Goal: Transaction & Acquisition: Purchase product/service

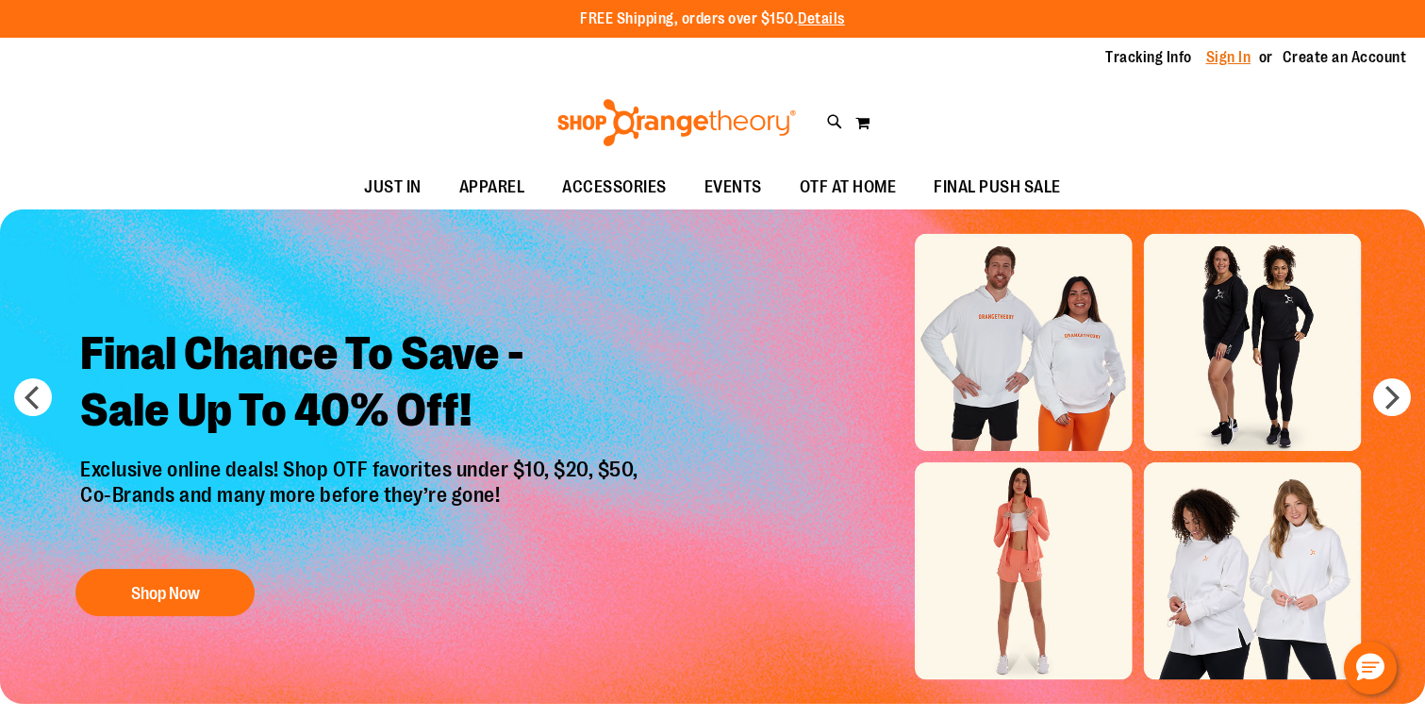
click at [1225, 60] on link "Sign In" at bounding box center [1228, 57] width 45 height 21
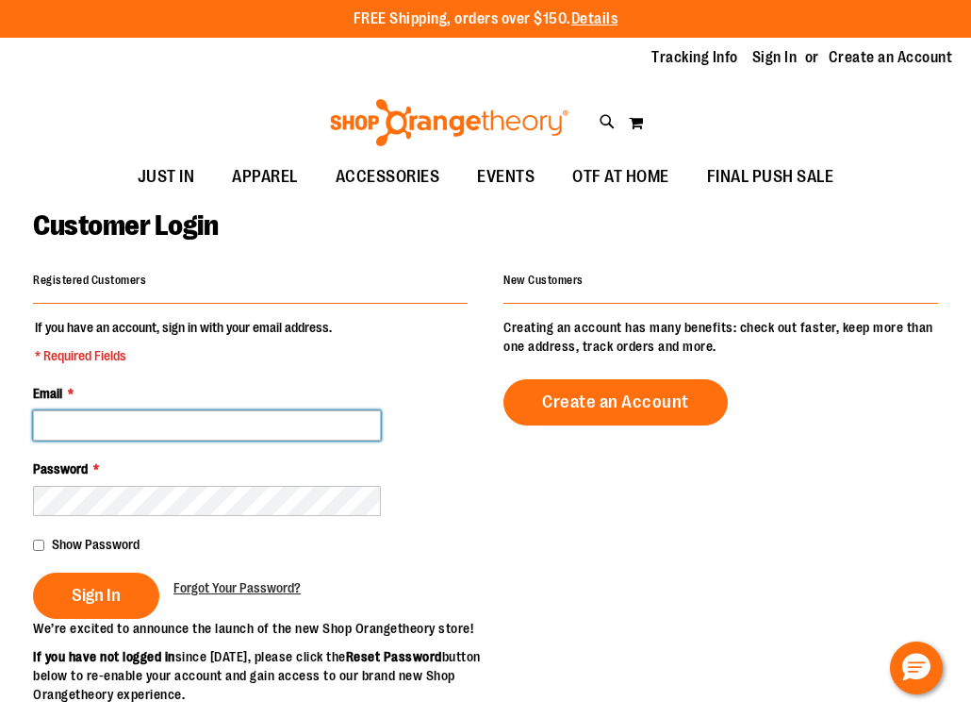
type input "**********"
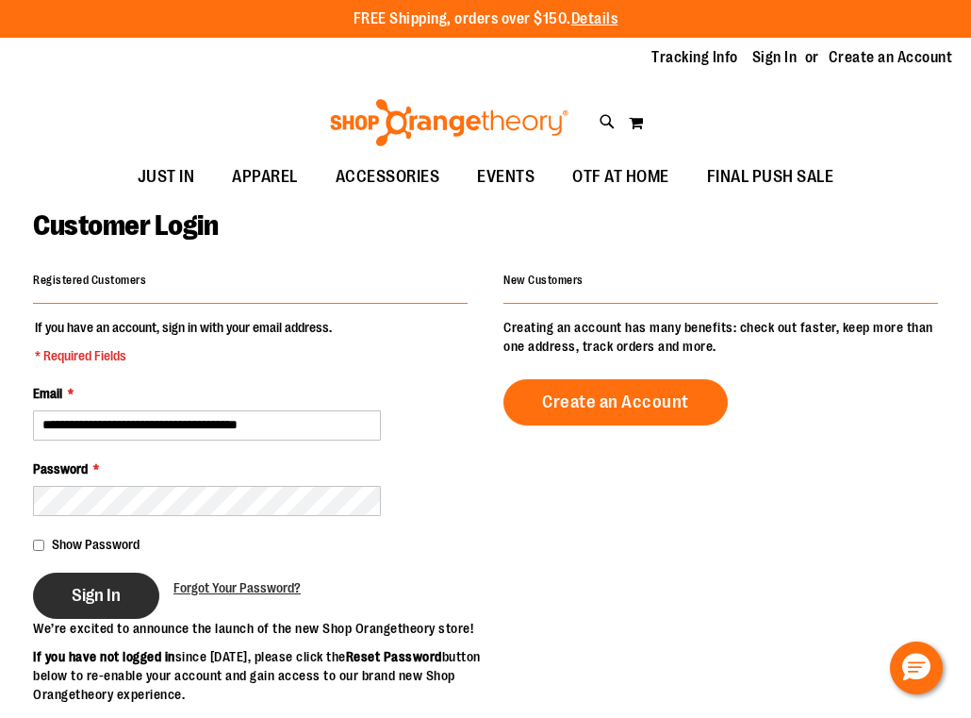
click at [129, 601] on button "Sign In" at bounding box center [96, 595] width 126 height 46
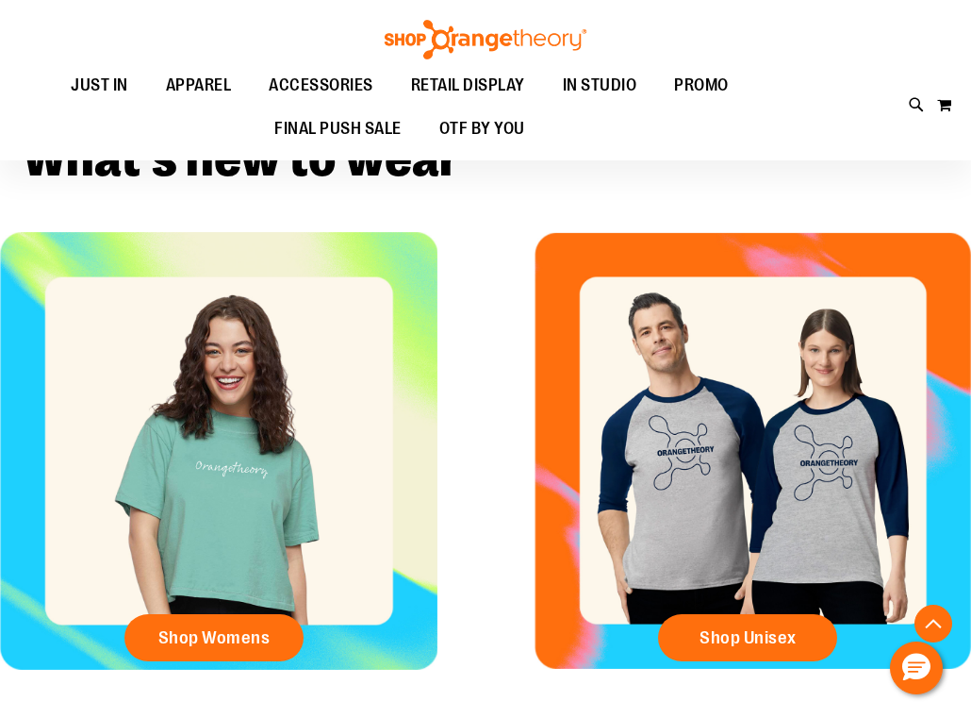
scroll to position [438, 0]
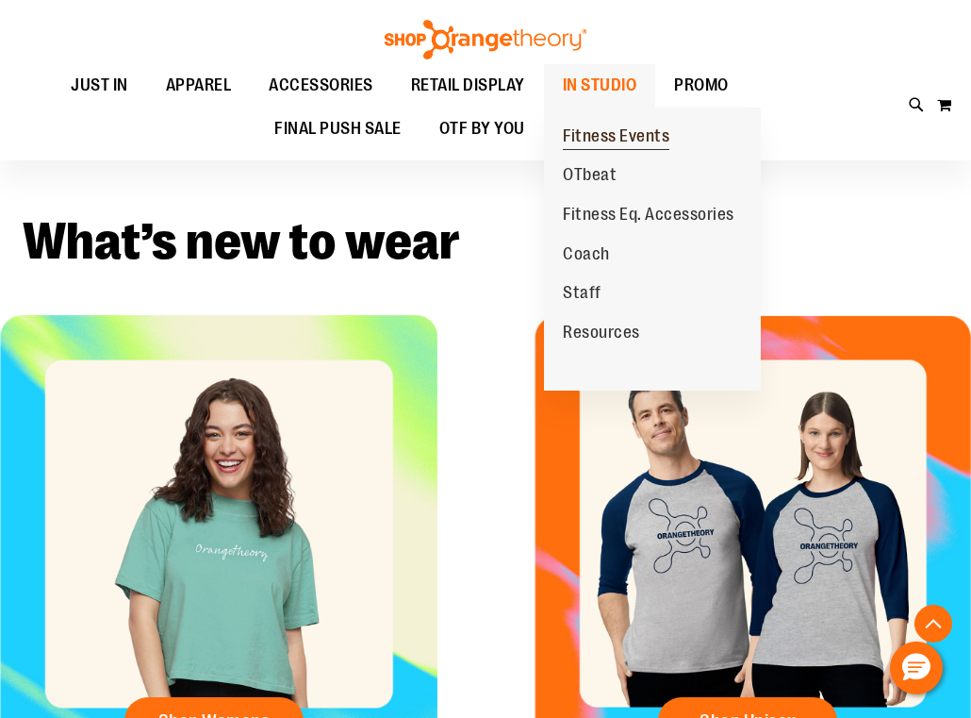
click at [622, 133] on span "Fitness Events" at bounding box center [616, 138] width 107 height 24
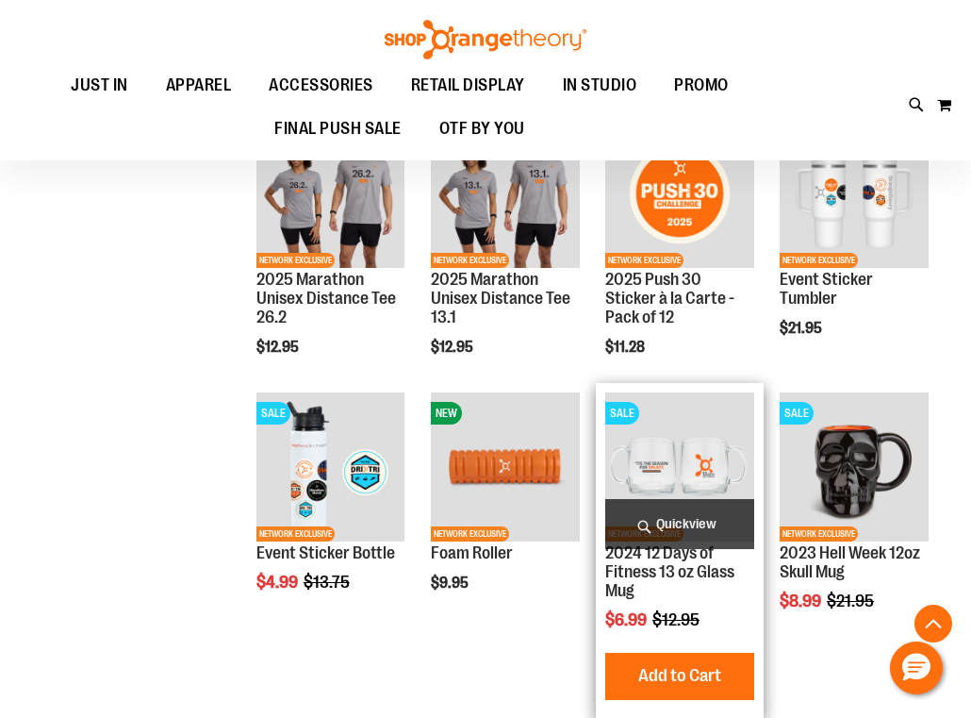
scroll to position [572, 0]
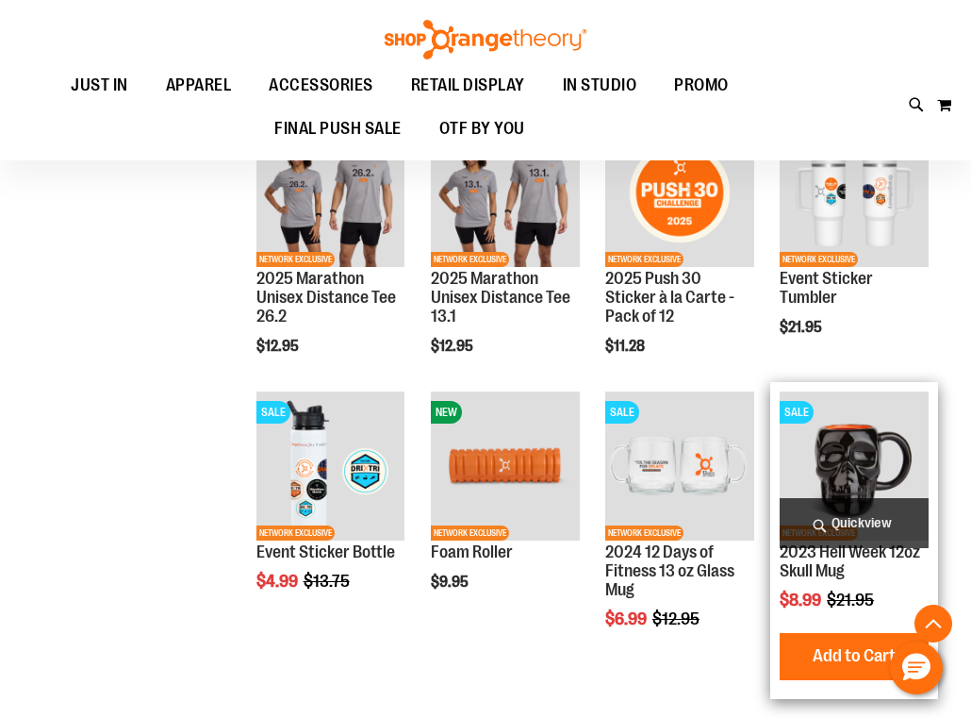
click at [886, 523] on span "Quickview" at bounding box center [854, 523] width 149 height 50
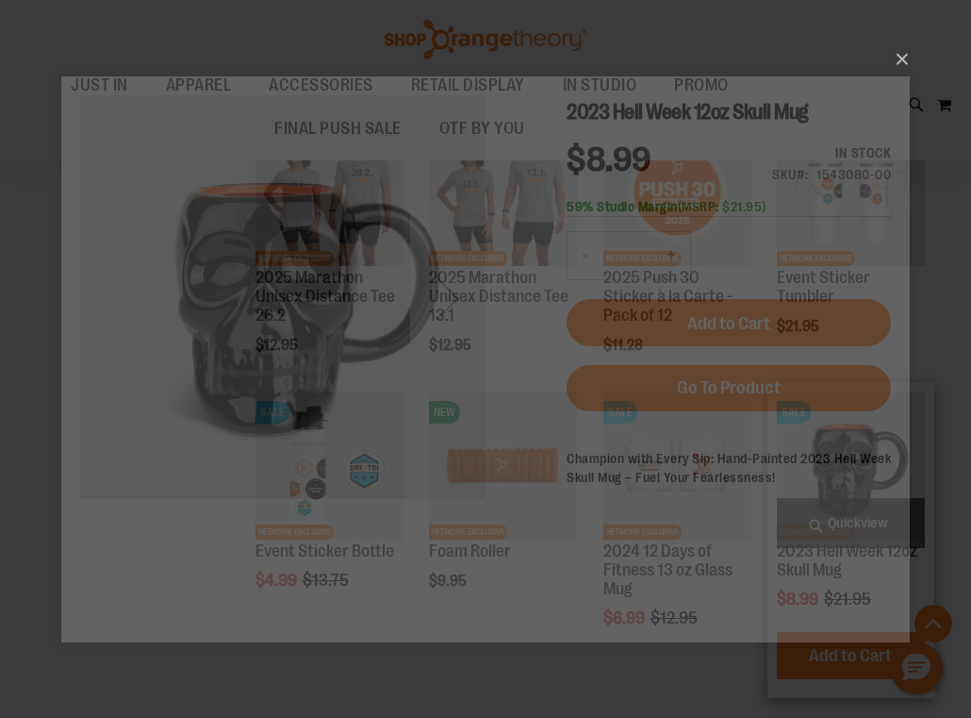
scroll to position [0, 0]
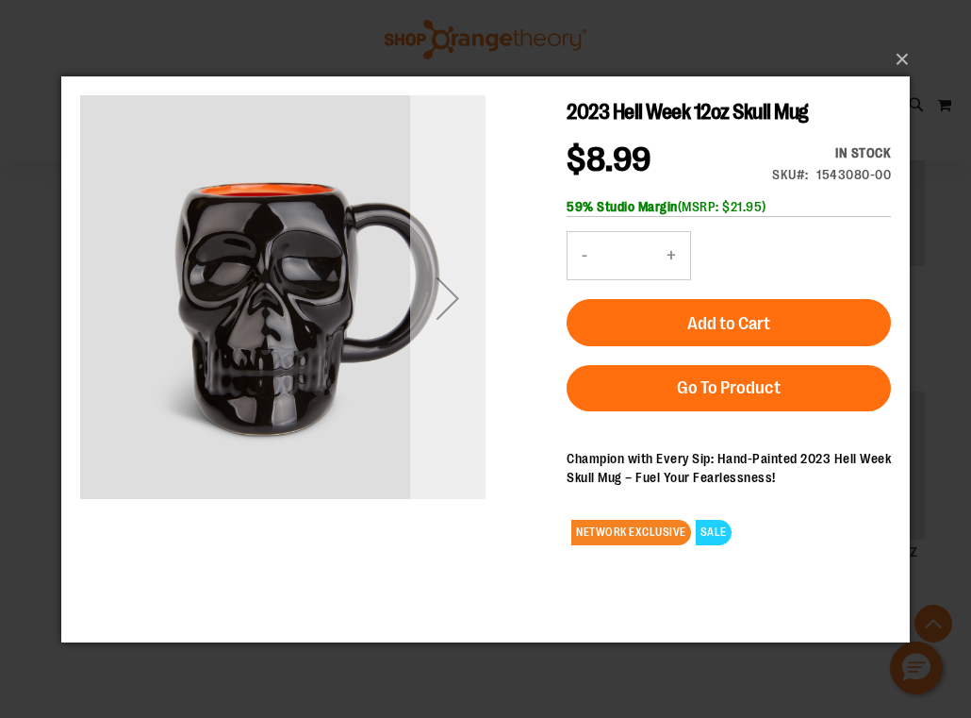
click at [440, 288] on div "Next" at bounding box center [447, 296] width 75 height 75
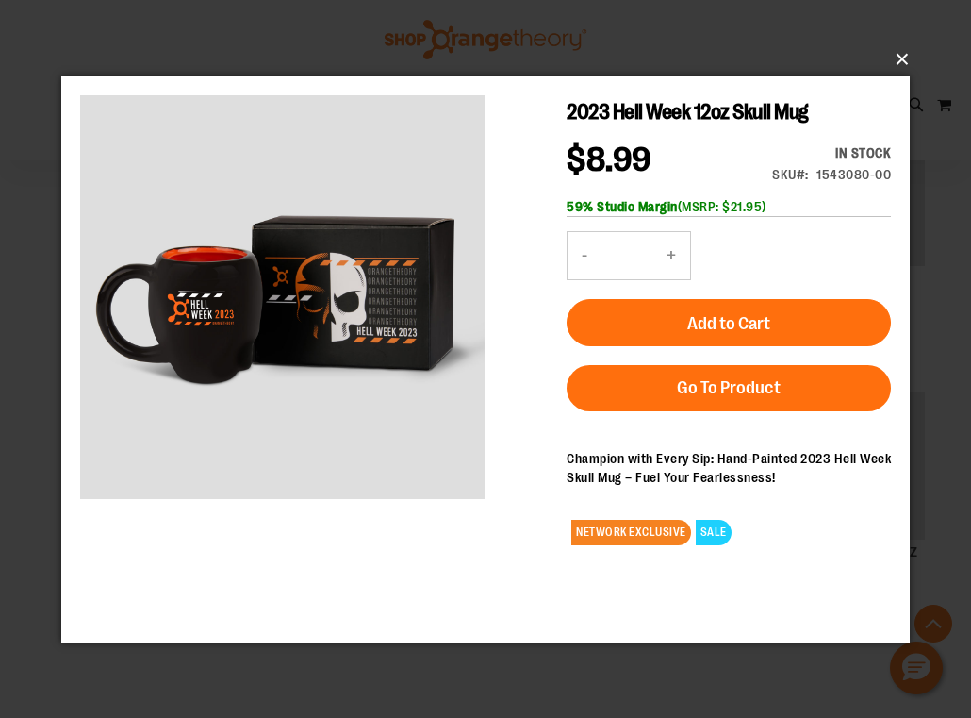
click at [900, 58] on button "×" at bounding box center [491, 59] width 849 height 41
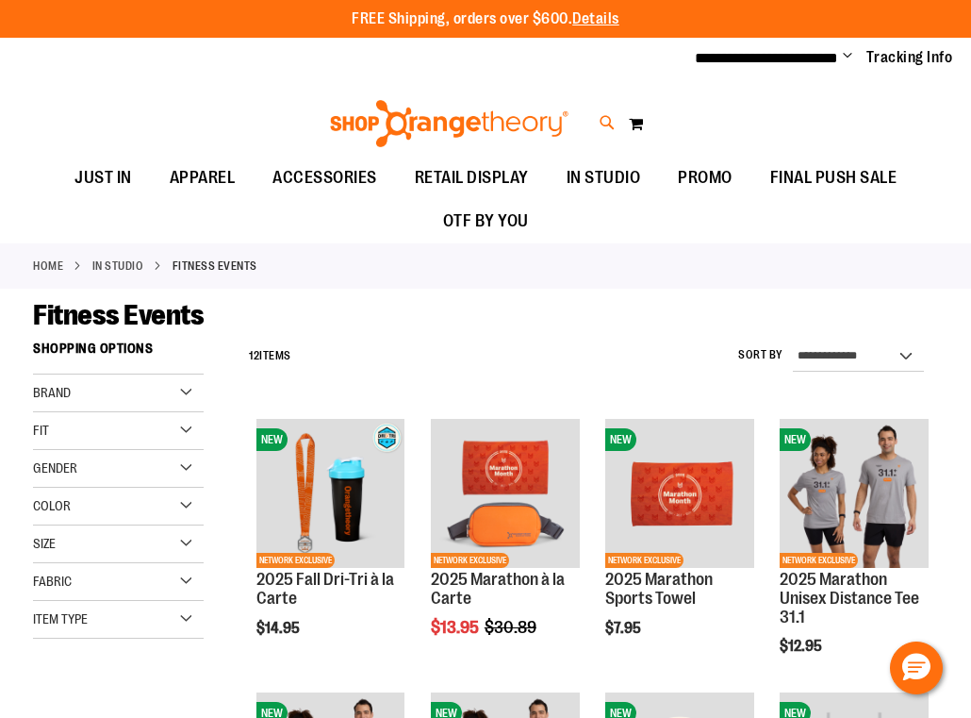
click at [608, 117] on icon at bounding box center [608, 123] width 16 height 22
click at [839, 107] on button "submit" at bounding box center [836, 108] width 57 height 57
type input "*********"
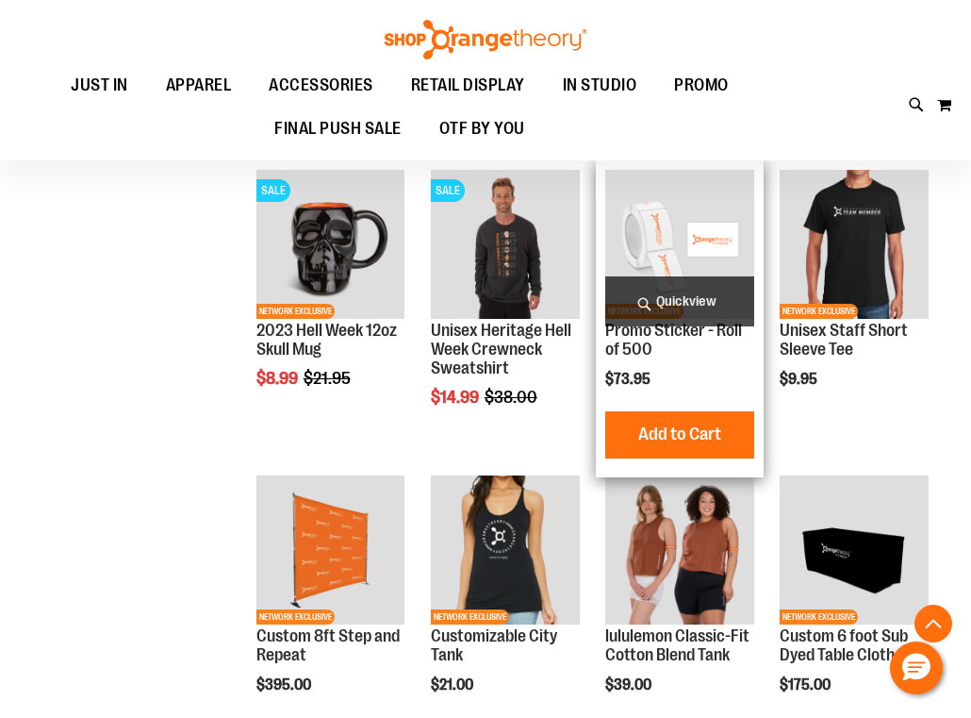
scroll to position [673, 0]
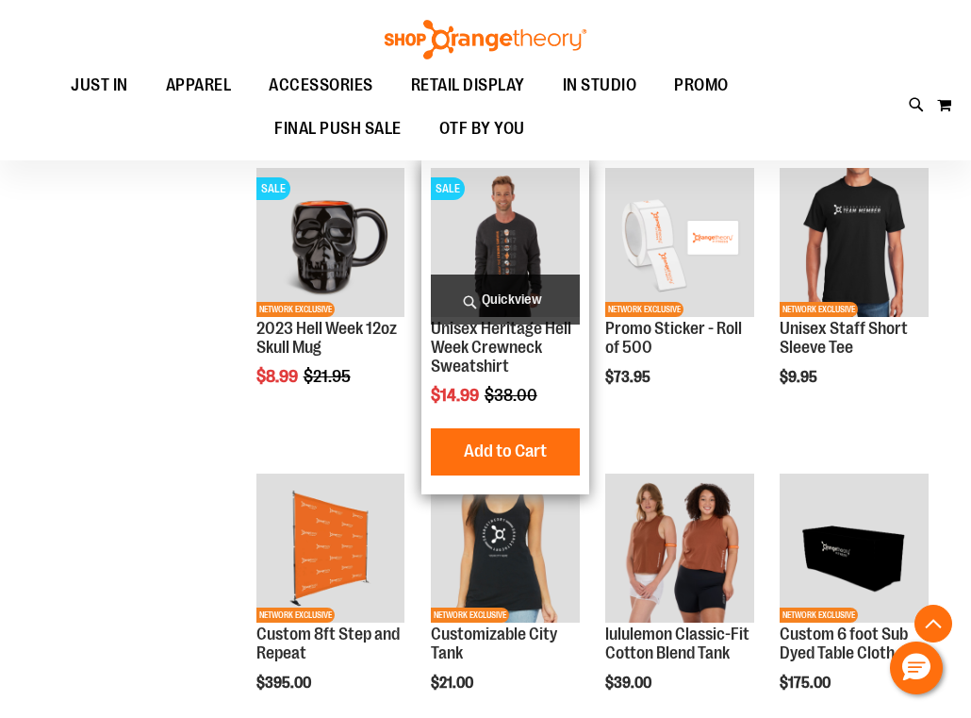
click at [512, 288] on span "Quickview" at bounding box center [505, 299] width 149 height 50
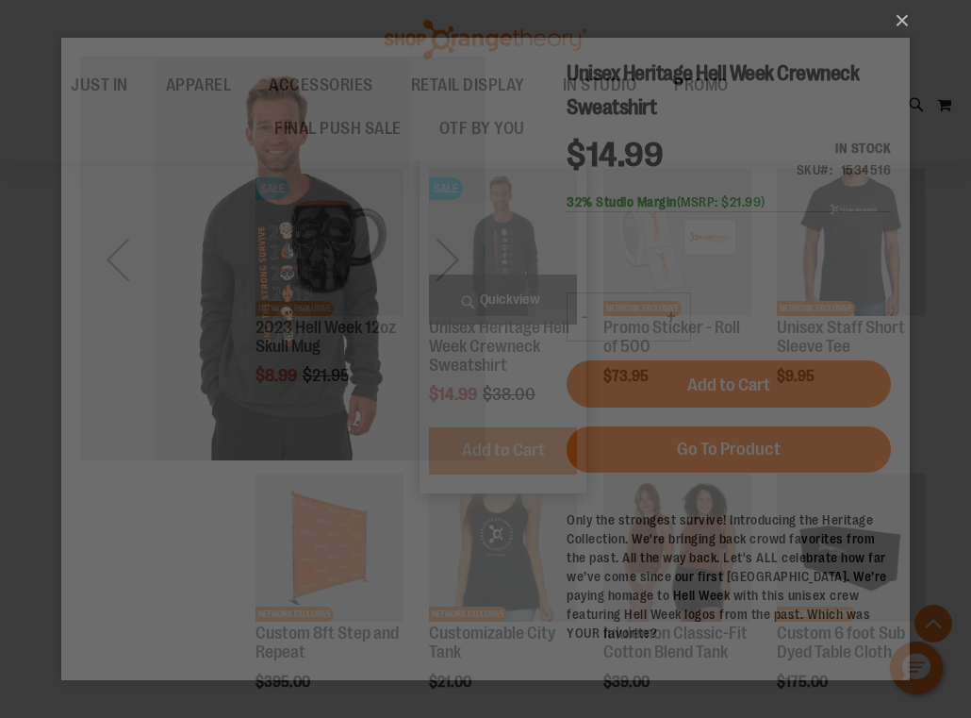
scroll to position [0, 0]
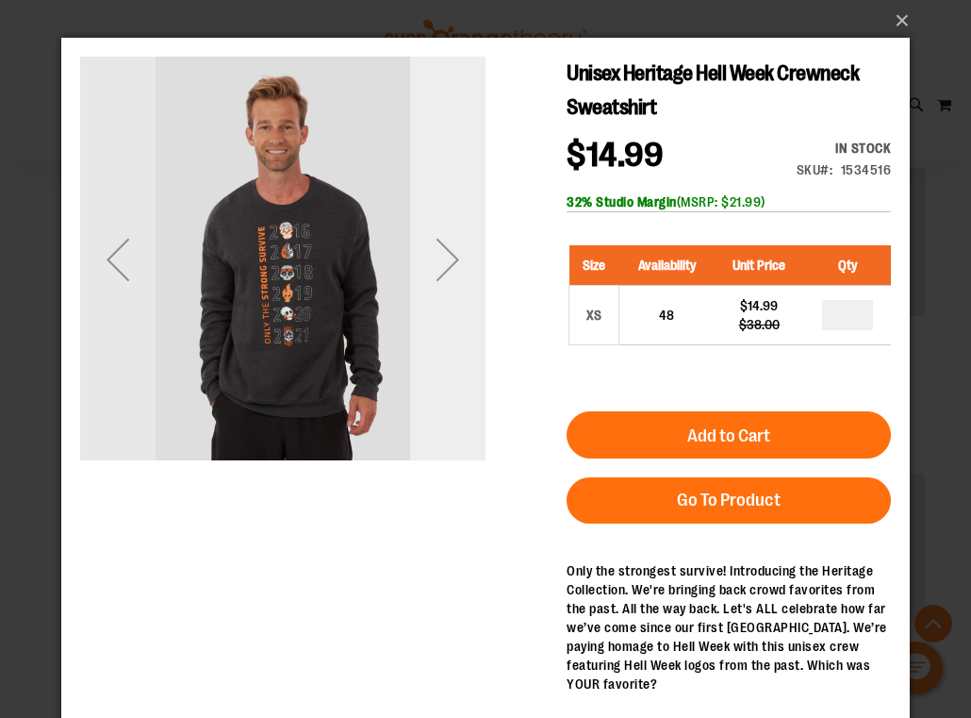
click at [441, 263] on div "Next" at bounding box center [447, 259] width 75 height 75
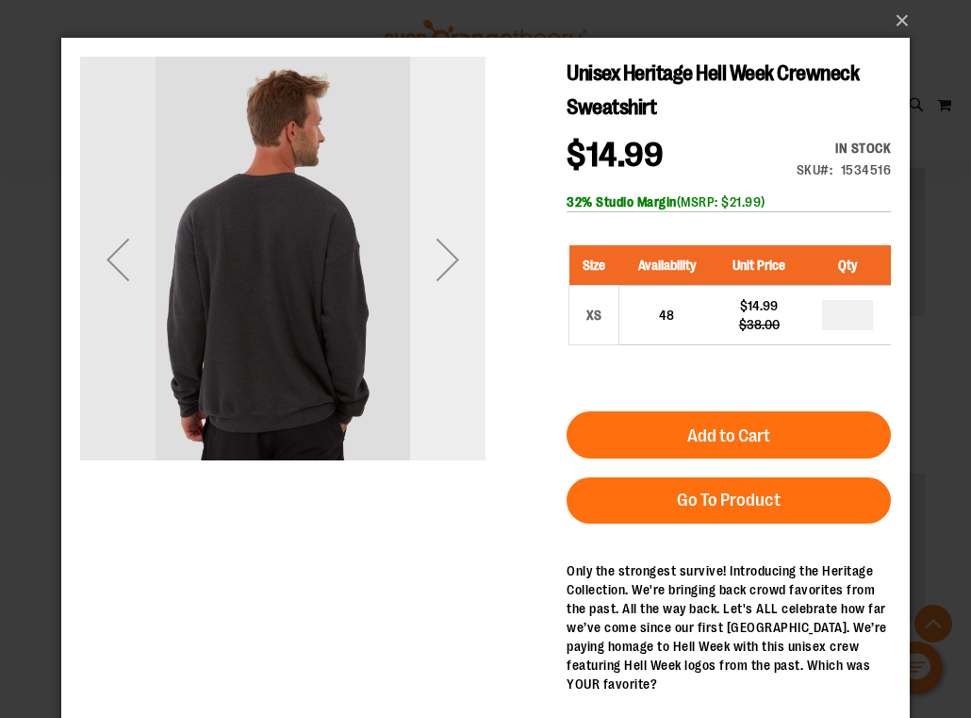
click at [442, 264] on div "Next" at bounding box center [447, 259] width 75 height 75
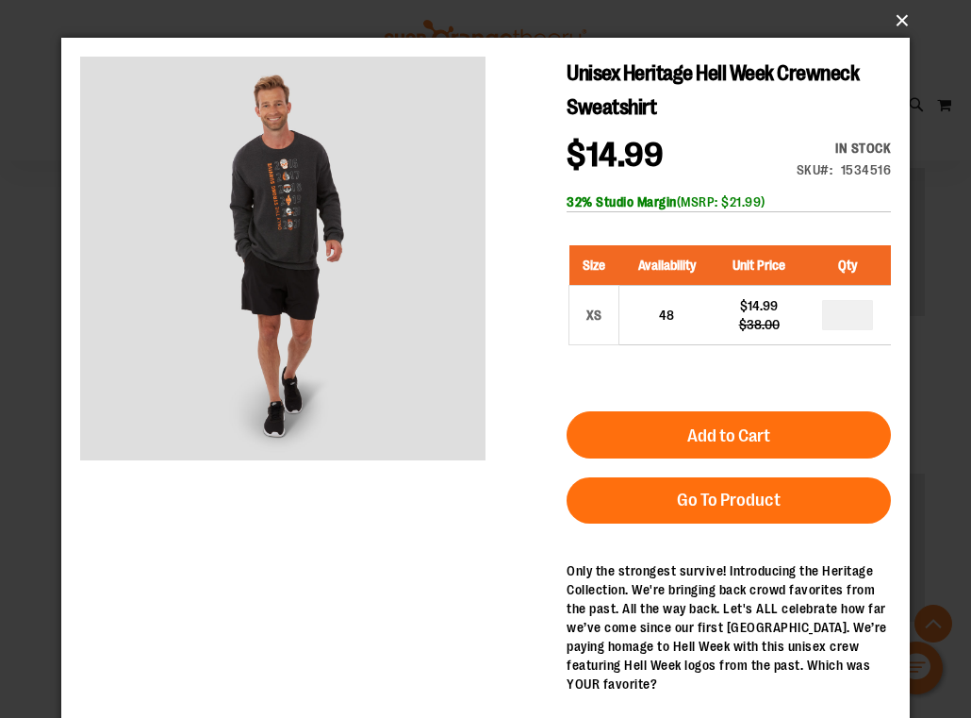
click at [894, 26] on button "×" at bounding box center [491, 20] width 849 height 41
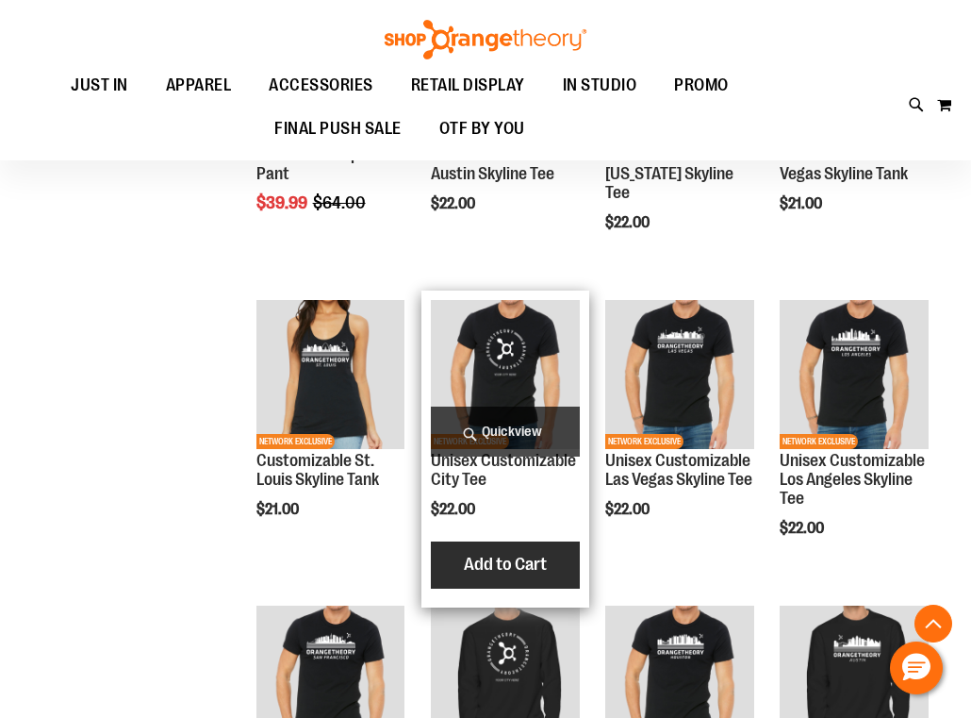
scroll to position [3298, 0]
